Goal: Task Accomplishment & Management: Manage account settings

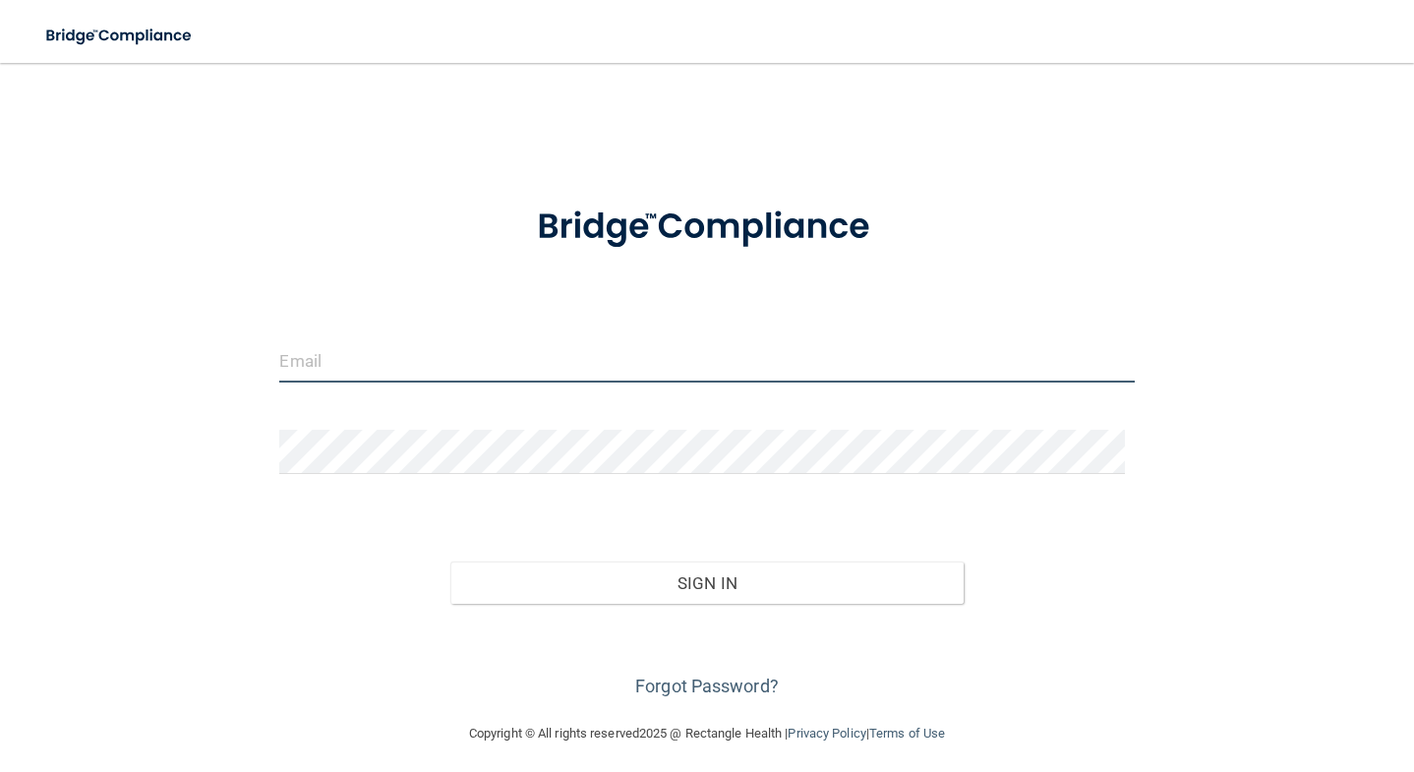
click at [438, 366] on input "email" at bounding box center [706, 360] width 854 height 44
type input "[EMAIL_ADDRESS][DOMAIN_NAME]"
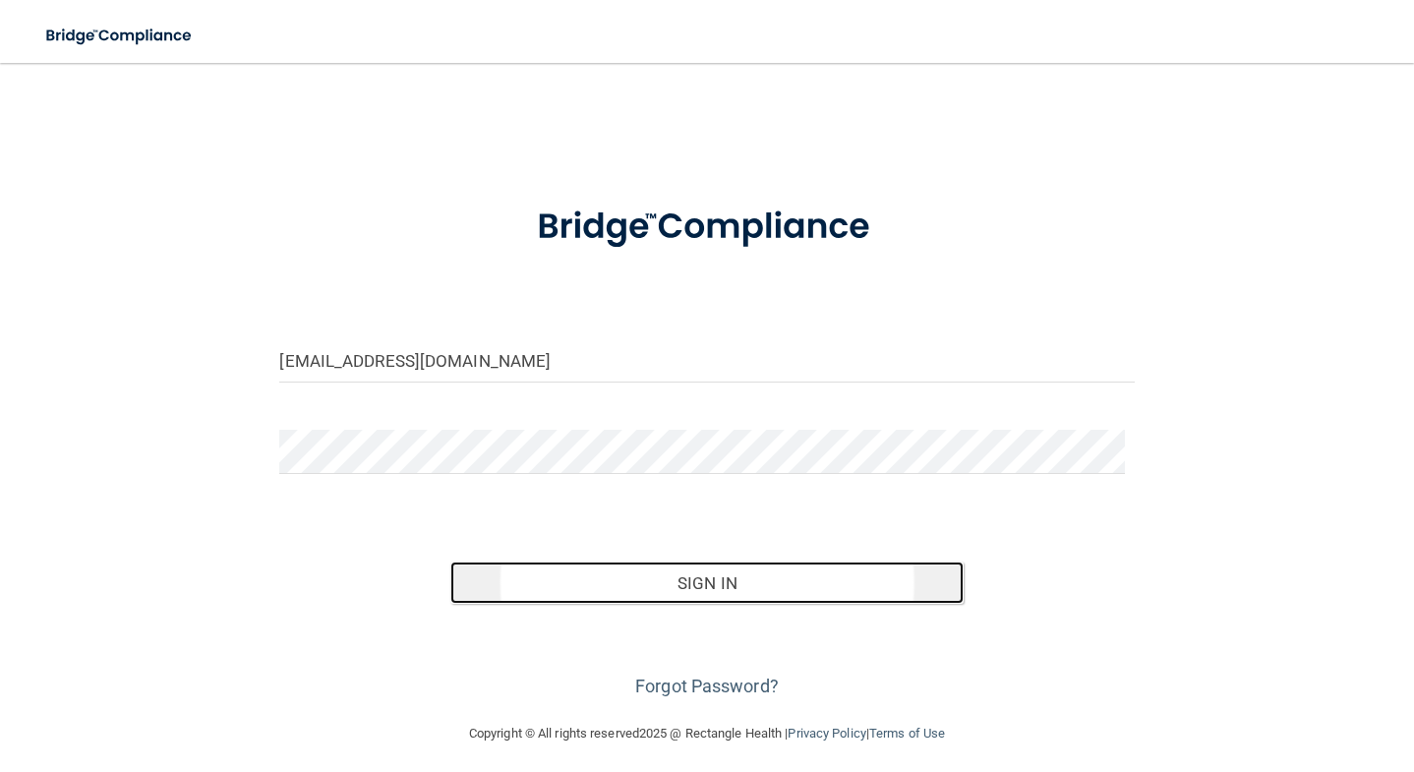
click at [690, 589] on button "Sign In" at bounding box center [706, 582] width 512 height 43
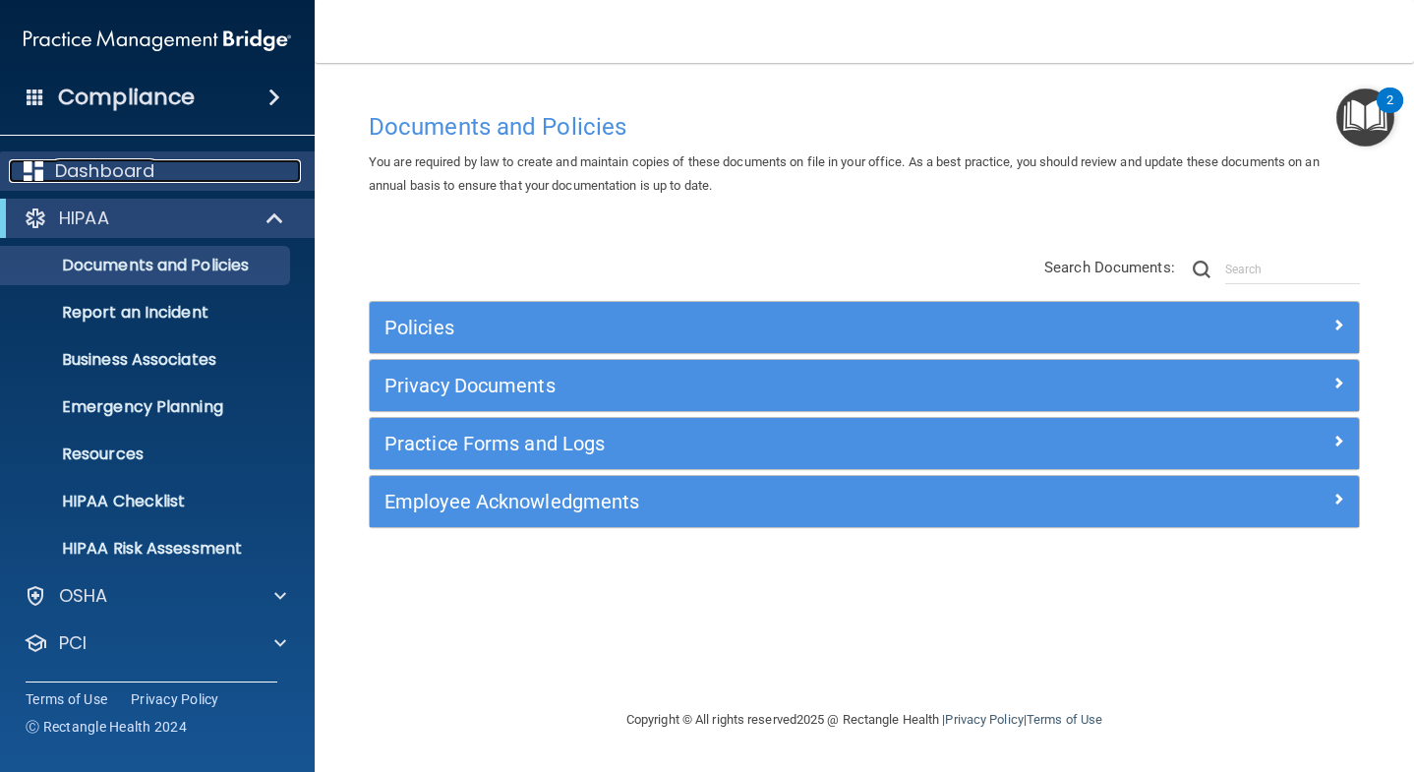
click at [106, 173] on p "Dashboard" at bounding box center [104, 171] width 99 height 24
